Goal: Information Seeking & Learning: Learn about a topic

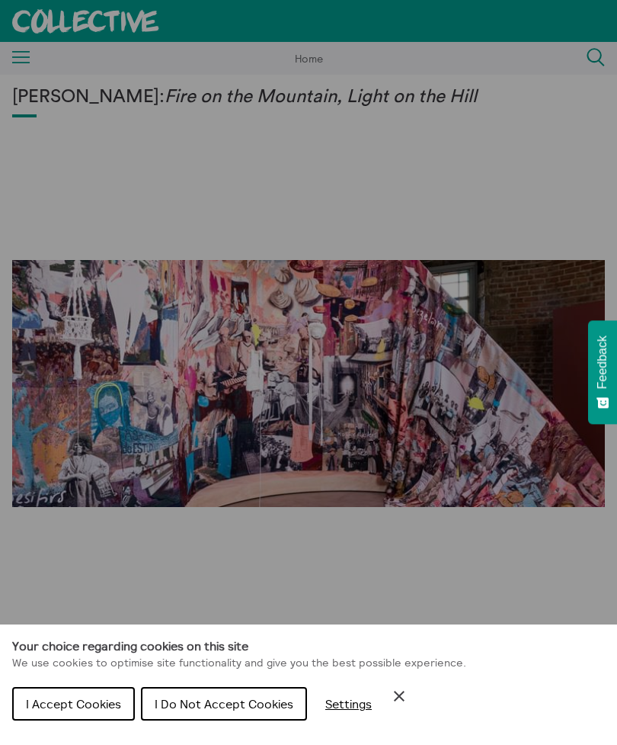
click at [251, 706] on span "I Do Not Accept Cookies" at bounding box center [224, 703] width 139 height 15
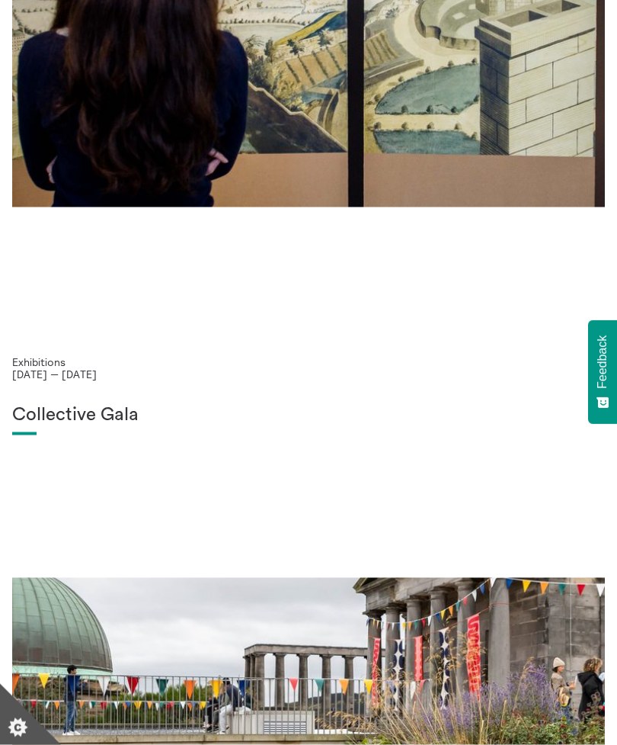
scroll to position [918, 0]
click at [29, 433] on div at bounding box center [24, 432] width 24 height 3
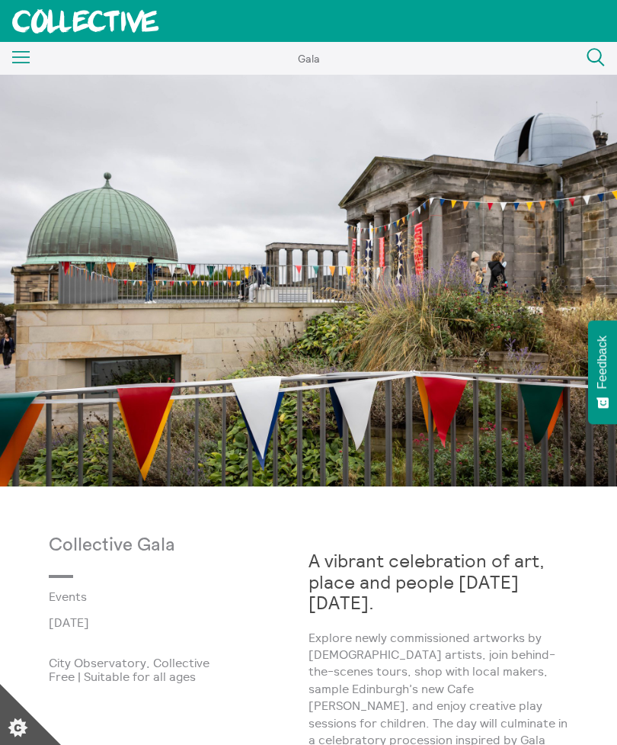
click at [25, 62] on icon "Menu" at bounding box center [21, 57] width 18 height 13
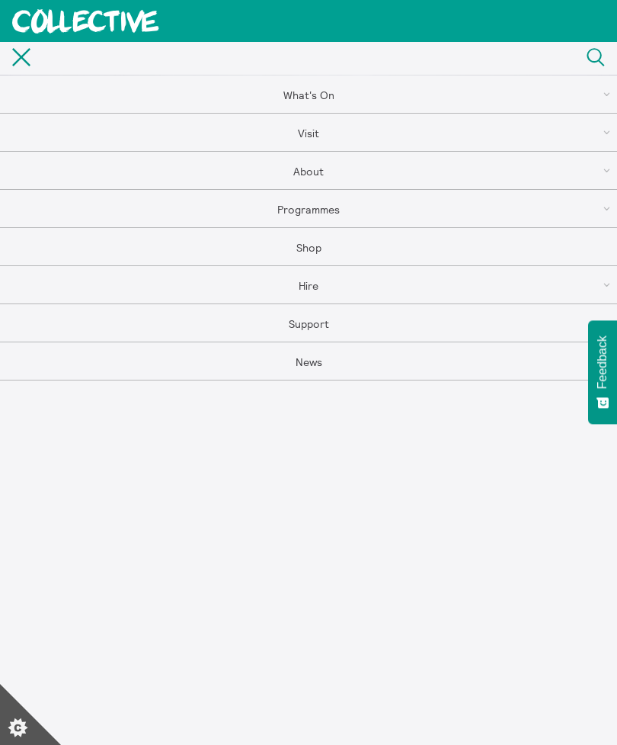
click at [290, 104] on link "What's On" at bounding box center [308, 94] width 617 height 38
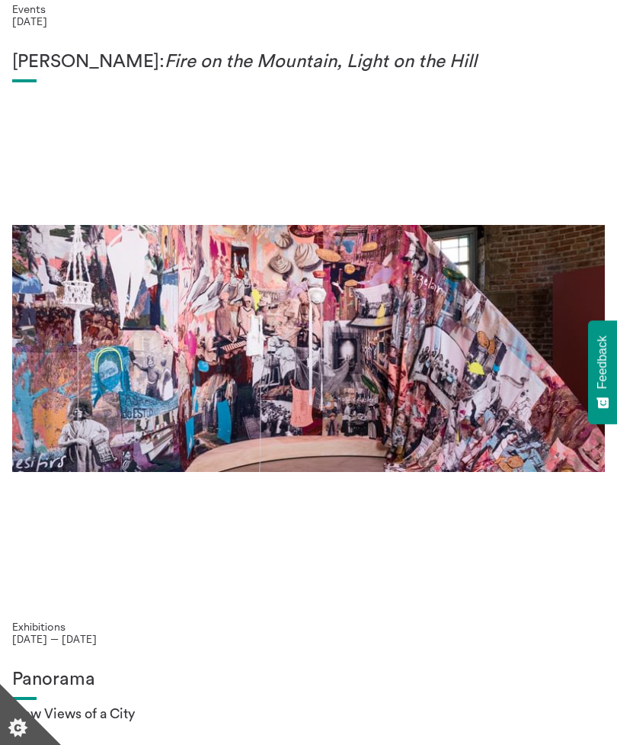
scroll to position [647, 0]
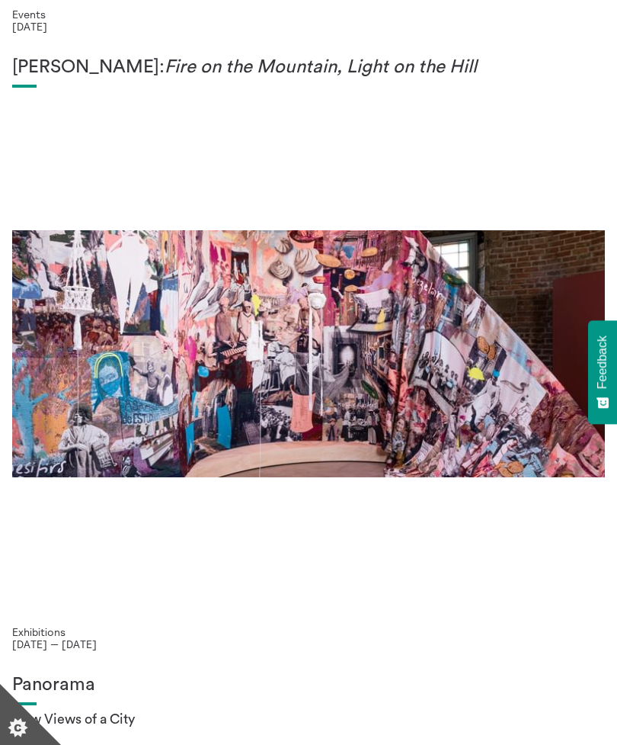
click at [512, 416] on div "Mercedes Azpilicueta: Fire on the Mountain, Light on the Hill" at bounding box center [308, 341] width 593 height 569
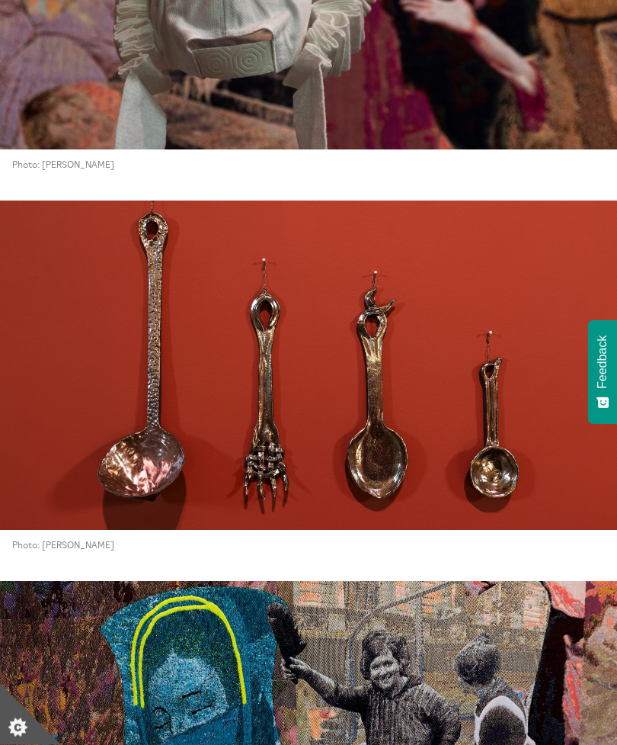
scroll to position [3102, 0]
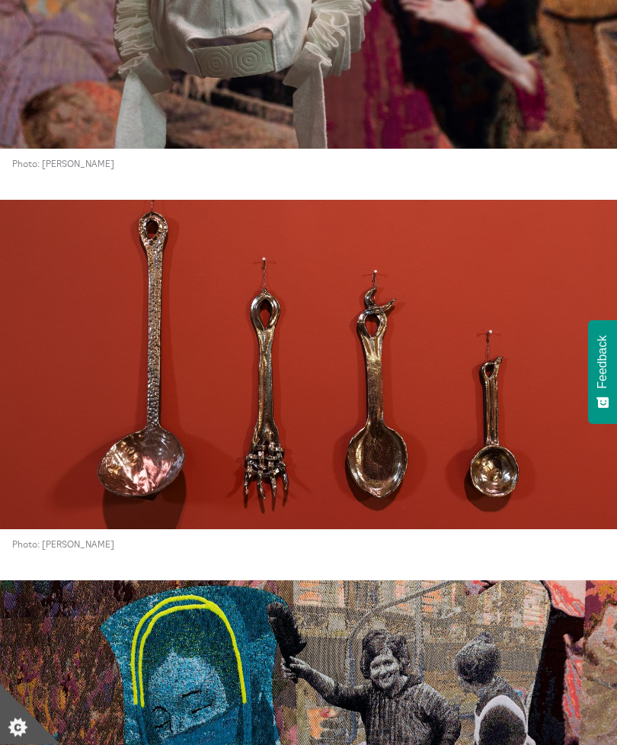
click at [44, 581] on img at bounding box center [308, 745] width 617 height 329
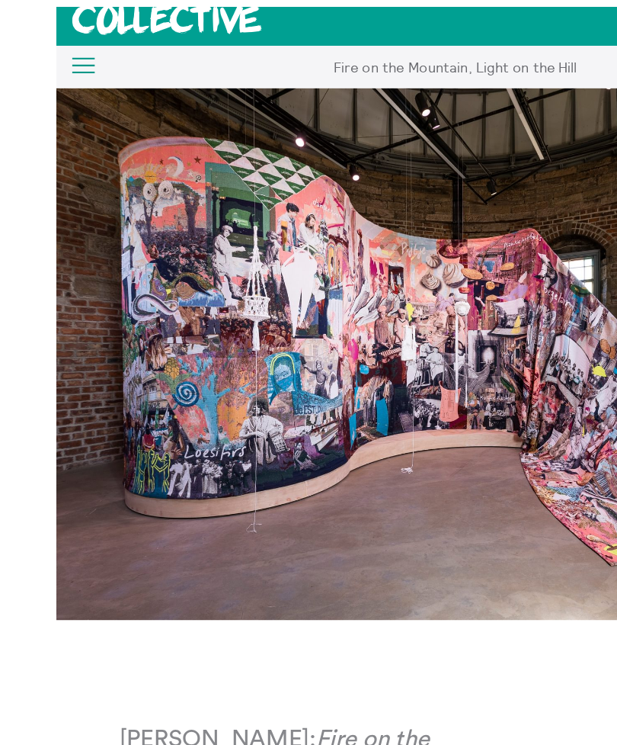
scroll to position [0, 0]
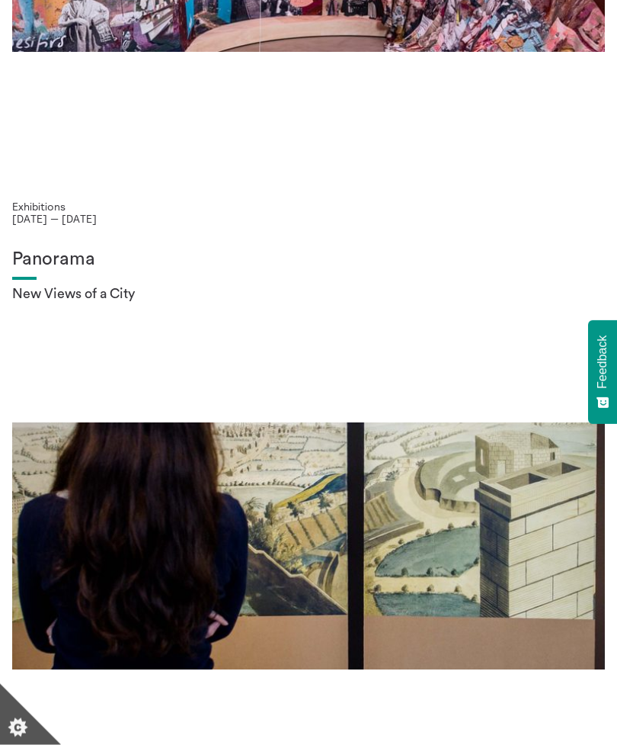
scroll to position [1072, 0]
click at [70, 296] on h2 "New Views of a City" at bounding box center [308, 294] width 593 height 16
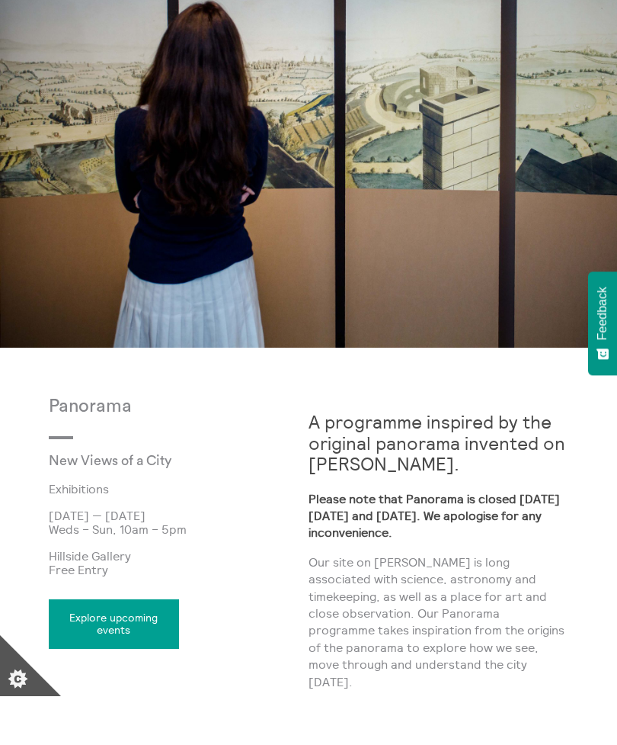
scroll to position [139, 0]
